Goal: Transaction & Acquisition: Obtain resource

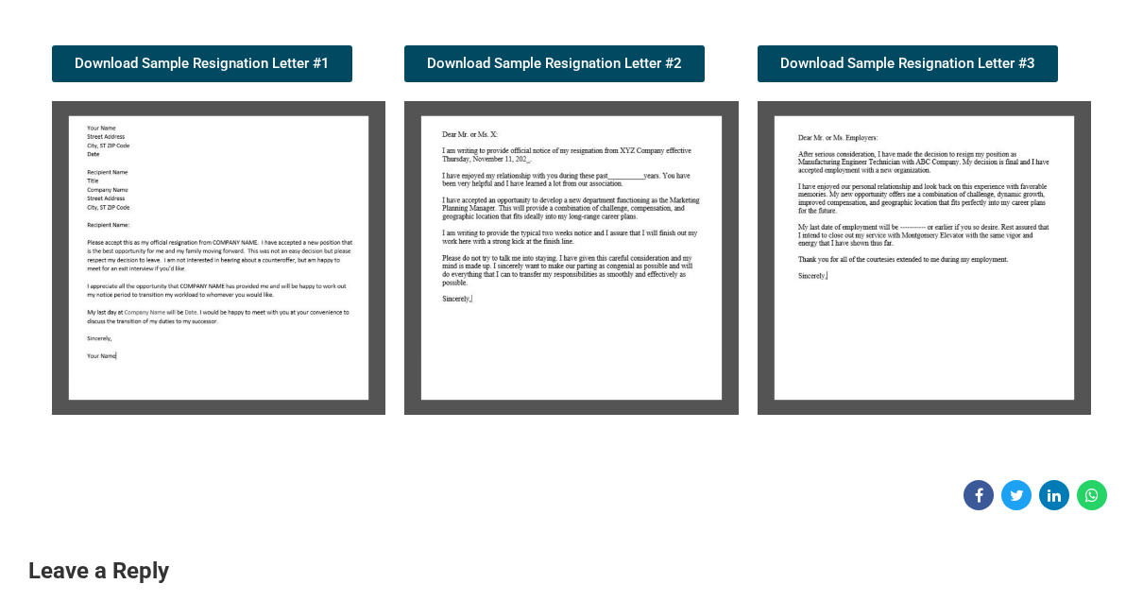
scroll to position [378, 0]
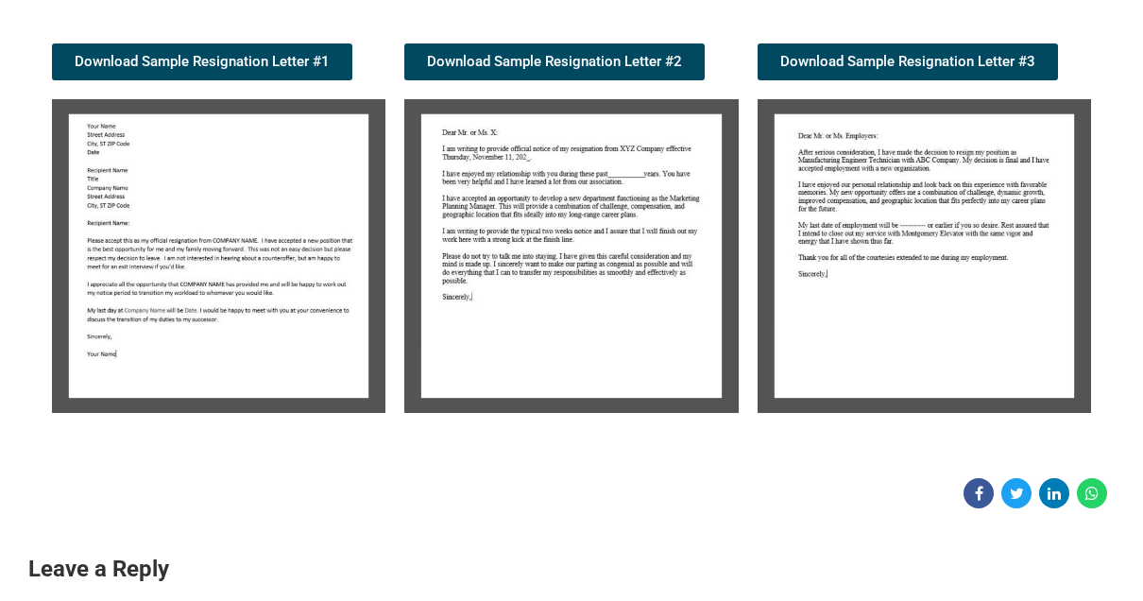
drag, startPoint x: 0, startPoint y: 0, endPoint x: 640, endPoint y: 261, distance: 691.4
click at [640, 261] on img at bounding box center [570, 256] width 333 height 314
click at [605, 55] on span "Download Sample Resignation Letter #2" at bounding box center [554, 62] width 255 height 14
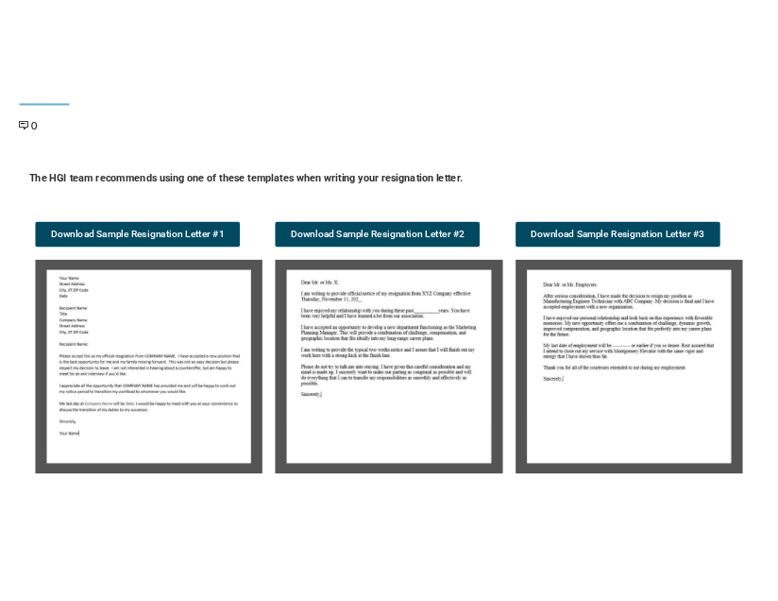
scroll to position [378, 0]
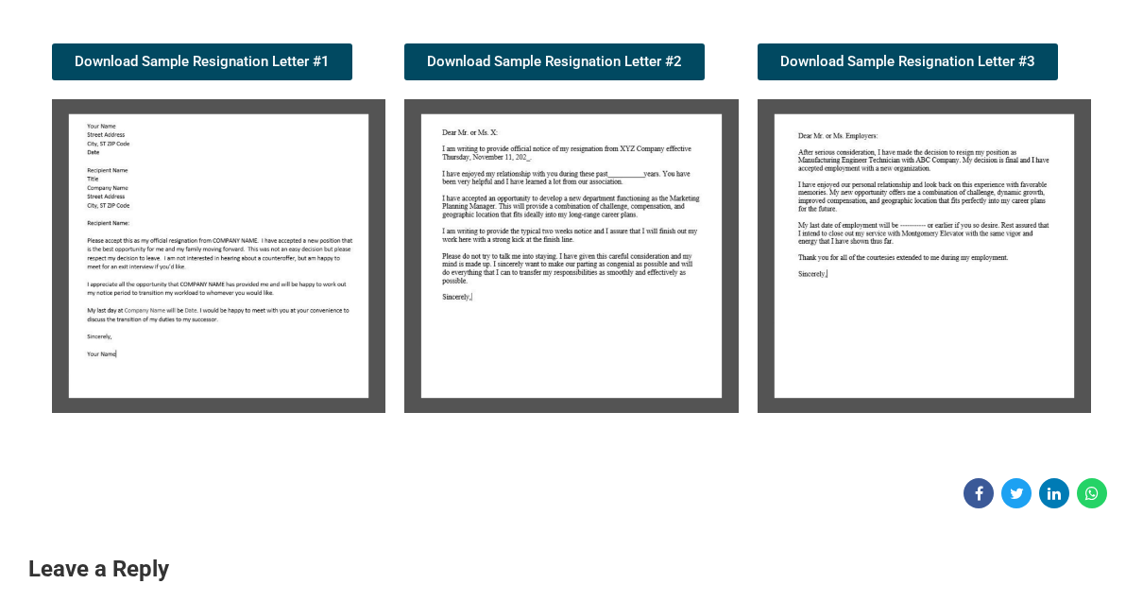
click at [878, 187] on img at bounding box center [924, 256] width 333 height 314
click at [852, 49] on link "Download Sample Resignation Letter #3" at bounding box center [908, 61] width 300 height 37
